Goal: Book appointment/travel/reservation

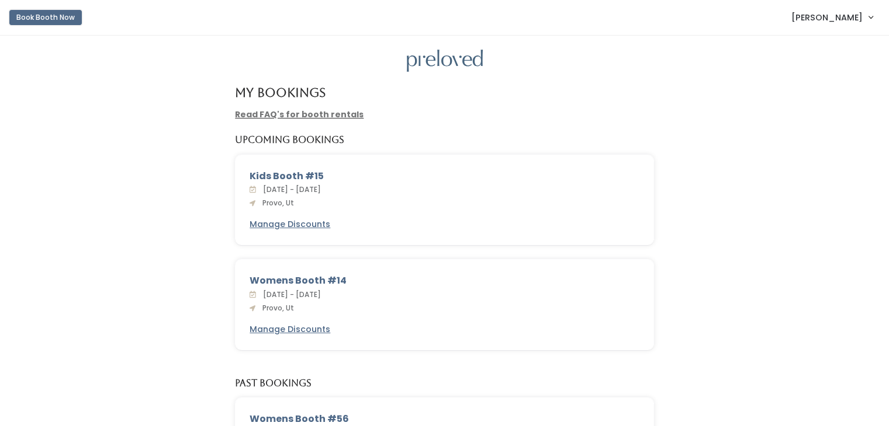
click at [26, 20] on button "Book Booth Now" at bounding box center [45, 17] width 72 height 15
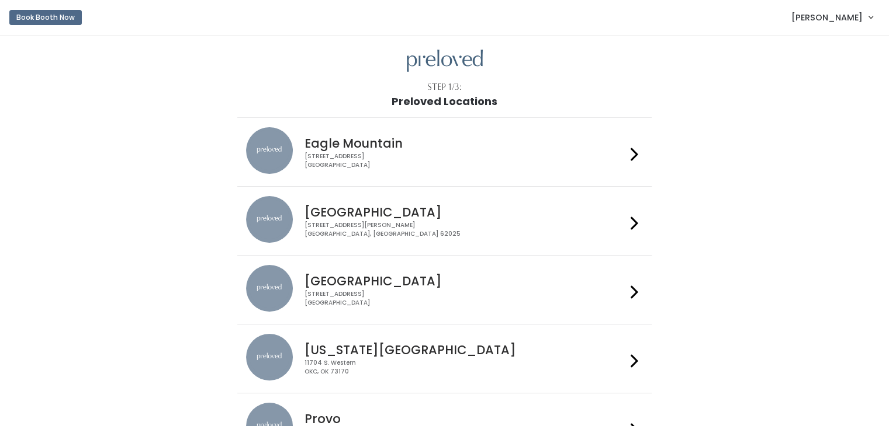
click at [832, 23] on span "[PERSON_NAME]" at bounding box center [826, 17] width 71 height 13
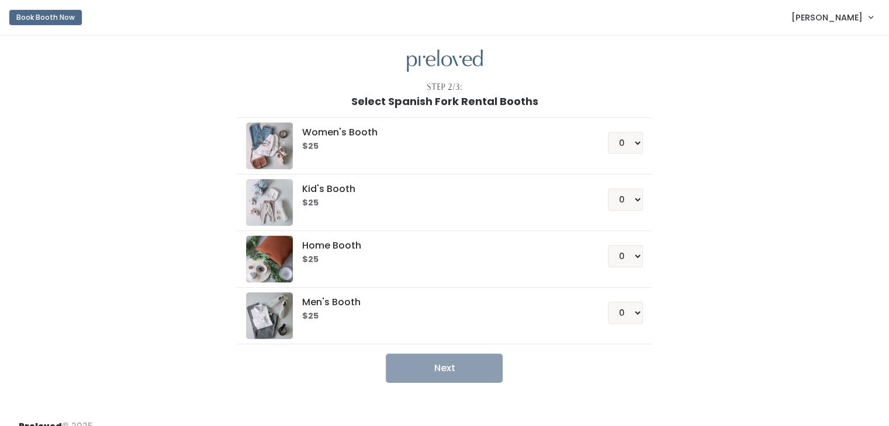
click at [45, 16] on button "Book Booth Now" at bounding box center [45, 17] width 72 height 15
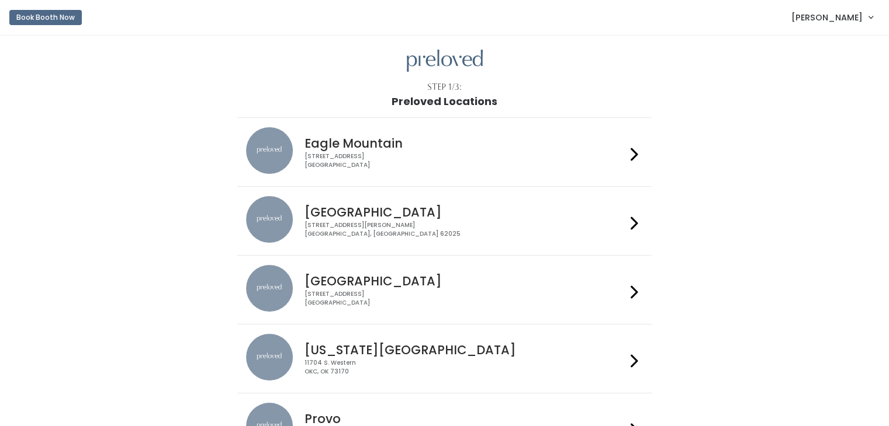
click at [437, 58] on img at bounding box center [445, 61] width 76 height 23
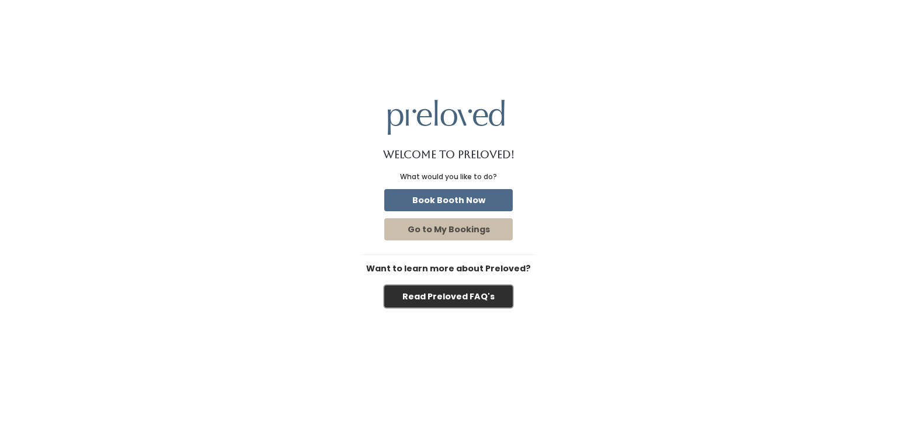
drag, startPoint x: 465, startPoint y: 292, endPoint x: 439, endPoint y: 301, distance: 27.9
click at [439, 301] on button "Read Preloved FAQ's" at bounding box center [448, 297] width 129 height 22
